Goal: Task Accomplishment & Management: Use online tool/utility

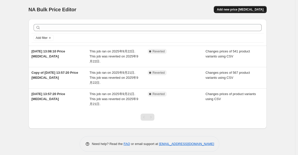
click at [246, 9] on span "Add new price change job" at bounding box center [240, 10] width 47 height 4
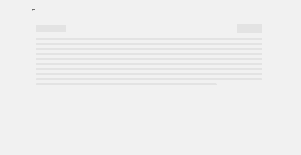
select select "percentage"
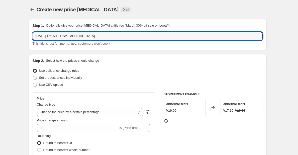
drag, startPoint x: 125, startPoint y: 36, endPoint x: 30, endPoint y: 42, distance: 95.3
click at [30, 42] on div "Step 1. Optionally give your price change job a title (eg "March 30% off sale o…" at bounding box center [148, 34] width 238 height 31
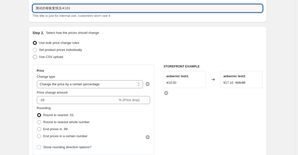
scroll to position [28, 0]
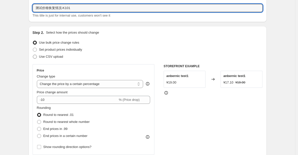
type input "测试价格恢复情况-K101"
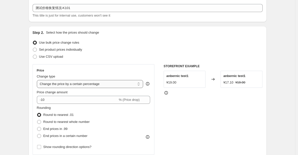
click at [61, 84] on select "Change the price to a certain amount Change the price by a certain amount Chang…" at bounding box center [90, 84] width 107 height 8
select select "by"
click at [38, 80] on select "Change the price to a certain amount Change the price by a certain amount Chang…" at bounding box center [90, 84] width 107 height 8
type input "-10.00"
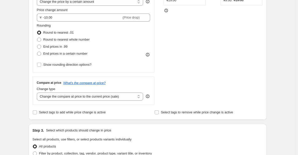
scroll to position [112, 0]
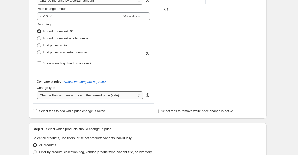
click at [92, 96] on select "Change the compare at price to the current price (sale) Change the compare at p…" at bounding box center [90, 95] width 107 height 8
select select "no_change"
click at [38, 92] on select "Change the compare at price to the current price (sale) Change the compare at p…" at bounding box center [90, 95] width 107 height 8
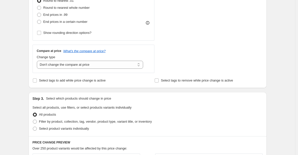
scroll to position [148, 0]
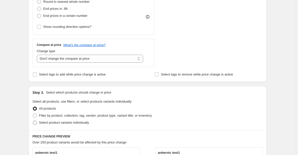
click at [72, 124] on span "Select product variants individually" at bounding box center [64, 123] width 50 height 4
click at [33, 121] on input "Select product variants individually" at bounding box center [33, 121] width 0 height 0
radio input "true"
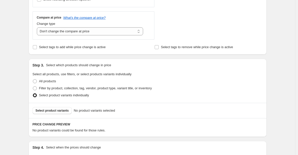
scroll to position [177, 0]
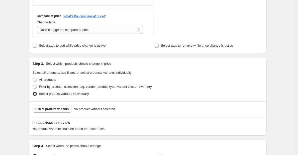
click at [59, 109] on span "Select product variants" at bounding box center [52, 109] width 33 height 4
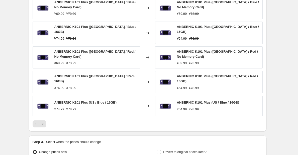
scroll to position [336, 0]
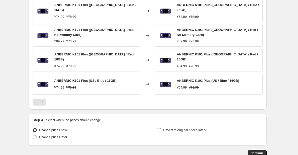
click at [161, 128] on input "Revert to original prices later?" at bounding box center [159, 130] width 4 height 4
checkbox input "true"
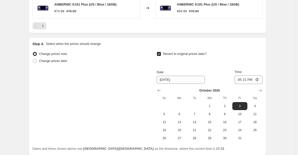
scroll to position [412, 0]
click at [158, 88] on icon "Show previous month, September 2025" at bounding box center [159, 90] width 5 height 5
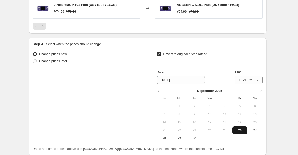
click at [243, 128] on span "26" at bounding box center [240, 130] width 11 height 4
type input "9/26/2025"
click at [252, 78] on input "17:21" at bounding box center [249, 80] width 28 height 9
type input "17:25"
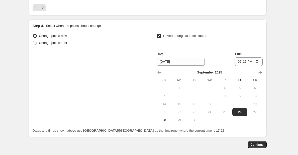
scroll to position [432, 0]
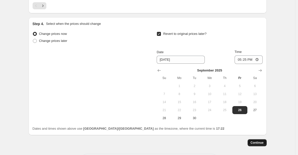
click at [260, 141] on span "Continue" at bounding box center [257, 143] width 13 height 4
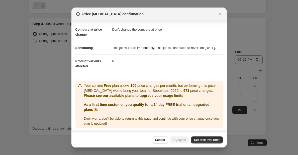
scroll to position [25, 0]
click at [200, 140] on span "See free trial offer" at bounding box center [207, 140] width 26 height 4
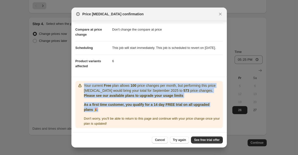
drag, startPoint x: 84, startPoint y: 86, endPoint x: 102, endPoint y: 109, distance: 29.0
click at [102, 109] on div "Your current Free plan allows 100 price changes per month, but performing this …" at bounding box center [152, 104] width 137 height 43
copy div "Your current Free plan allows 100 price changes per month, but performing this …"
